Goal: Task Accomplishment & Management: Manage account settings

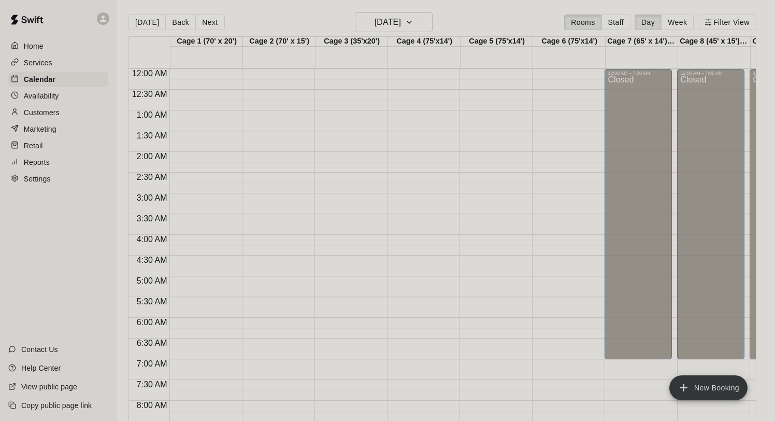
scroll to position [580, 0]
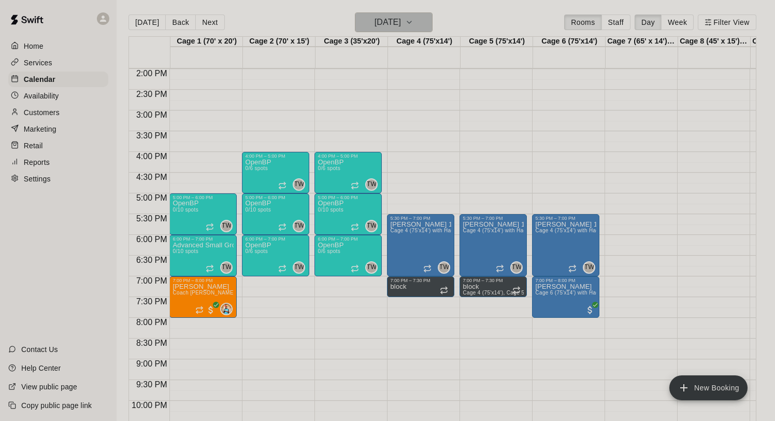
click at [397, 20] on h6 "[DATE]" at bounding box center [387, 22] width 26 height 15
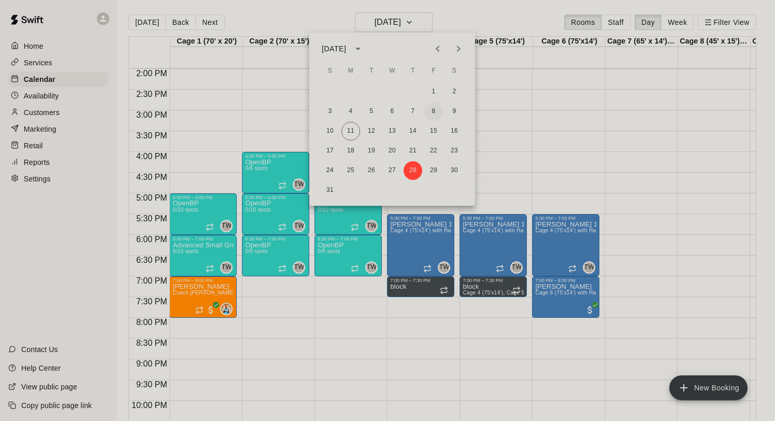
click at [436, 107] on button "8" at bounding box center [433, 111] width 19 height 19
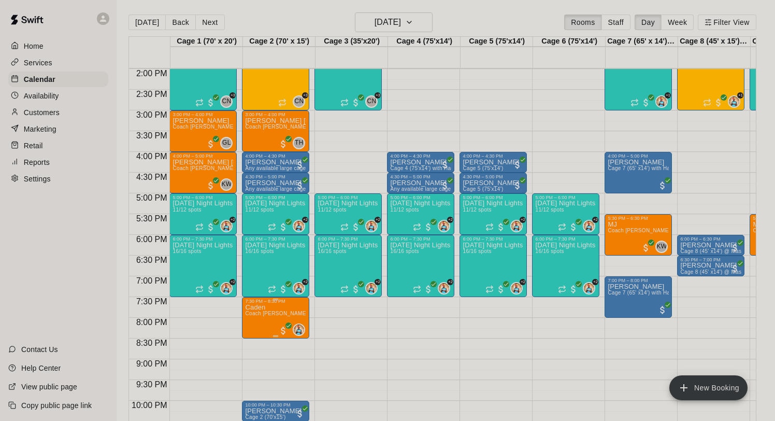
click at [272, 316] on span "Coach [PERSON_NAME] - 60 minutes" at bounding box center [292, 313] width 94 height 6
click at [258, 348] on img "edit" at bounding box center [256, 346] width 12 height 12
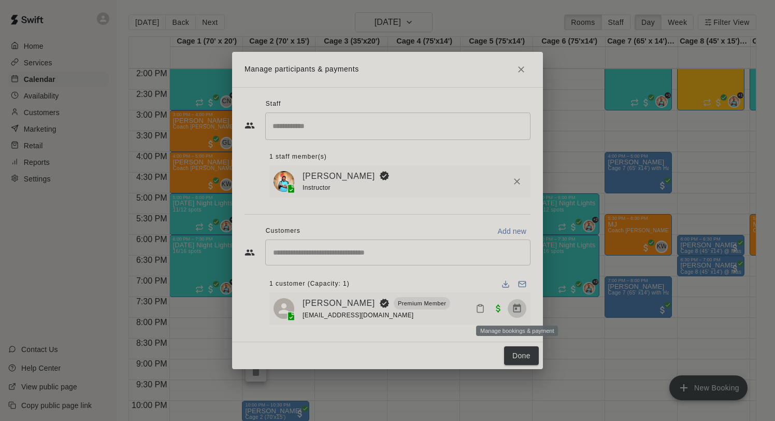
click at [513, 309] on icon "Manage bookings & payment" at bounding box center [517, 308] width 8 height 9
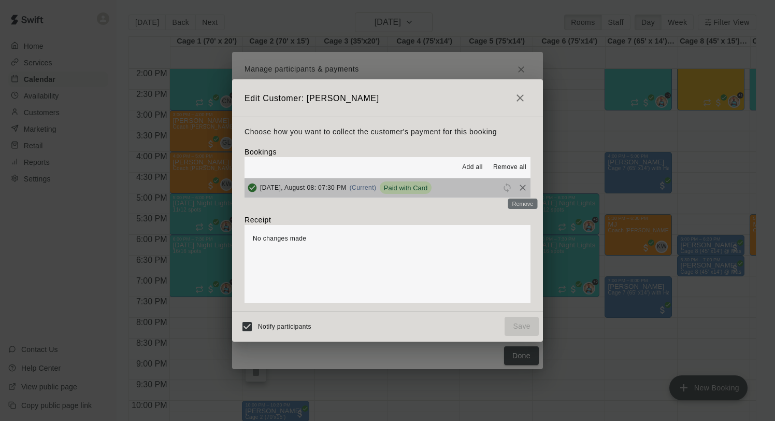
click at [521, 192] on div "Remove" at bounding box center [523, 200] width 32 height 19
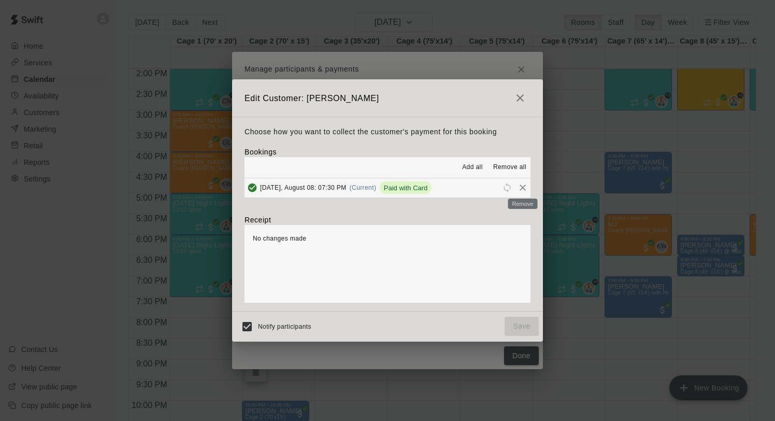
click at [522, 185] on icon "Remove" at bounding box center [522, 187] width 10 height 10
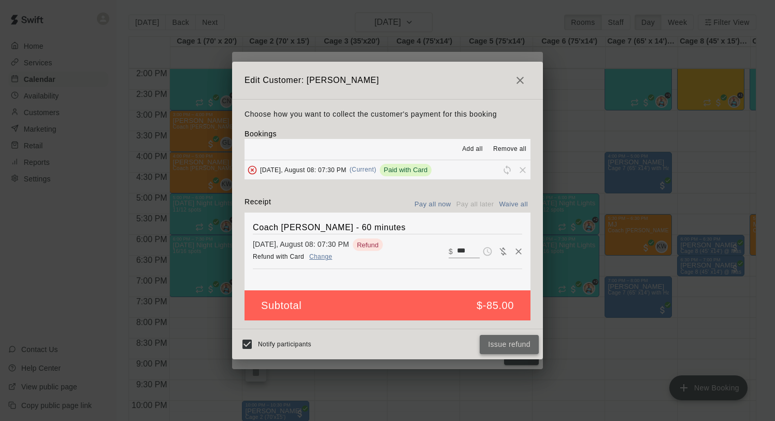
click at [500, 342] on button "Issue refund" at bounding box center [509, 344] width 59 height 19
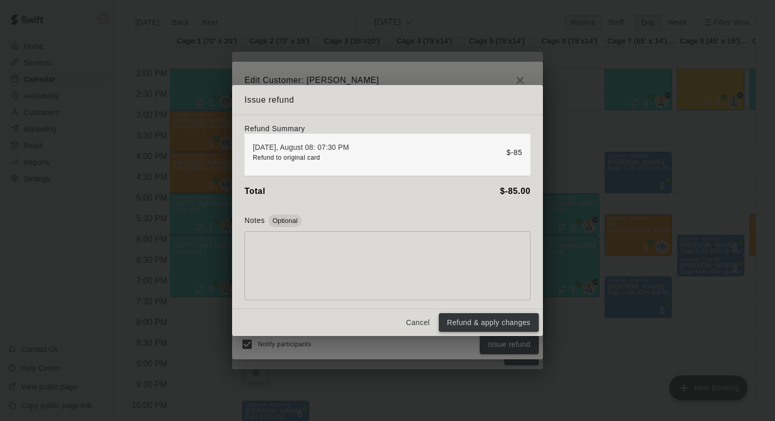
click at [494, 326] on button "Refund & apply changes" at bounding box center [489, 322] width 100 height 19
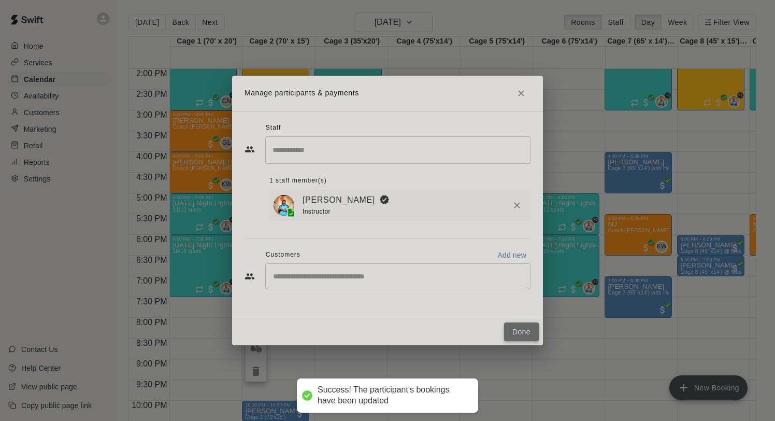
click at [520, 323] on button "Done" at bounding box center [521, 331] width 35 height 19
